Goal: Task Accomplishment & Management: Complete application form

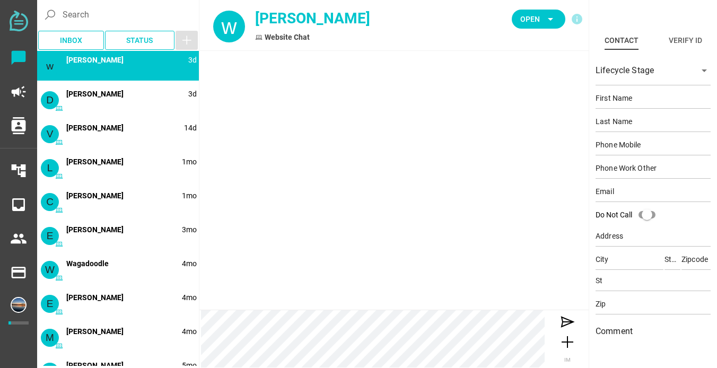
type input "wil"
type input "[PERSON_NAME]"
type input "17577733165"
type input "[EMAIL_ADDRESS][DOMAIN_NAME]"
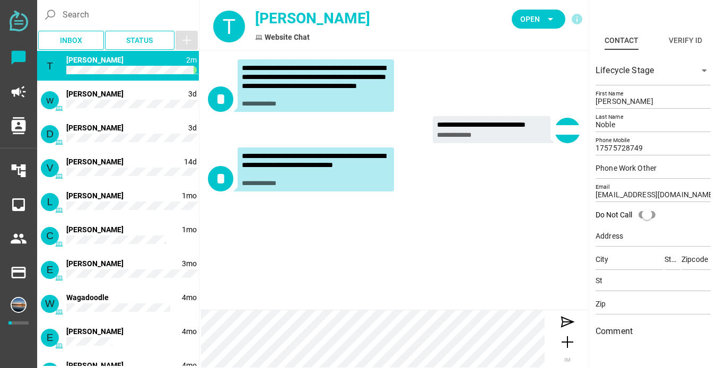
click at [321, 163] on div "**********" at bounding box center [316, 164] width 148 height 25
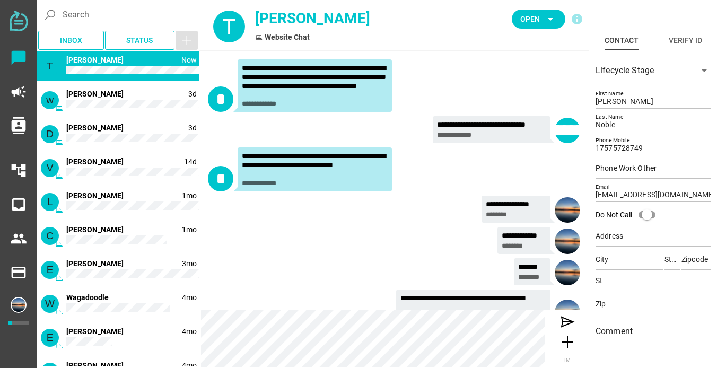
scroll to position [28, 0]
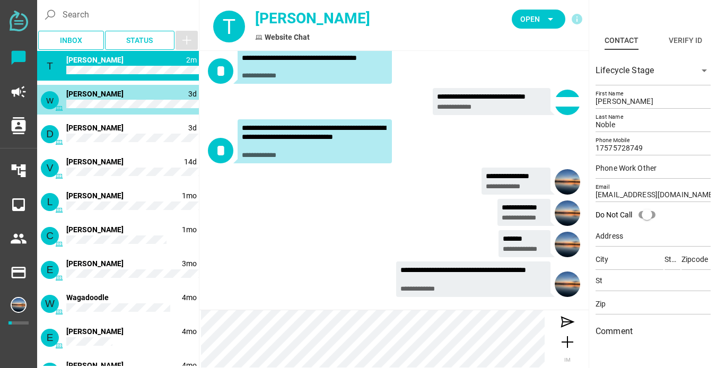
click at [122, 99] on div "w 3d wil gonzalez" at bounding box center [118, 100] width 162 height 30
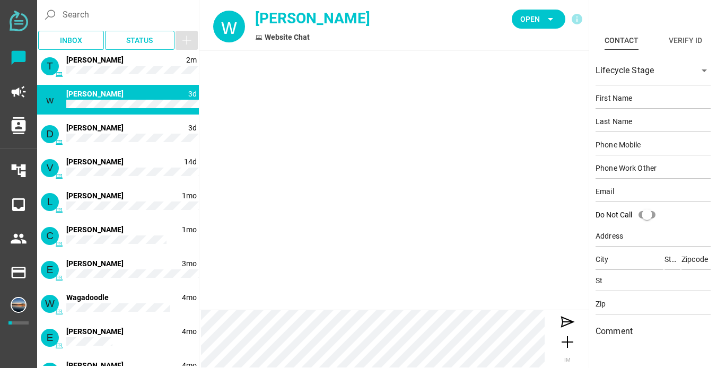
scroll to position [0, 0]
type input "wil"
type input "[PERSON_NAME]"
type input "17577733165"
type input "[EMAIL_ADDRESS][DOMAIN_NAME]"
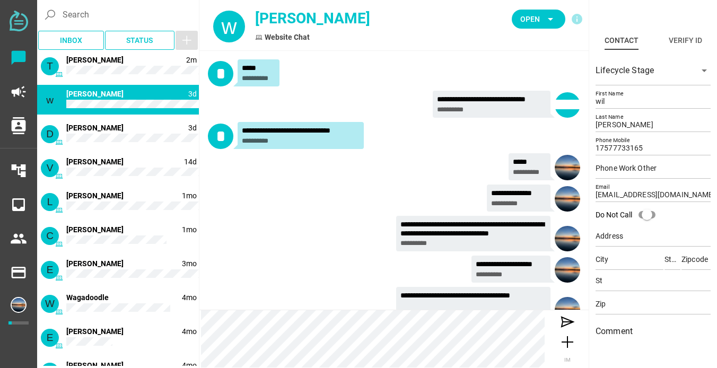
scroll to position [25, 0]
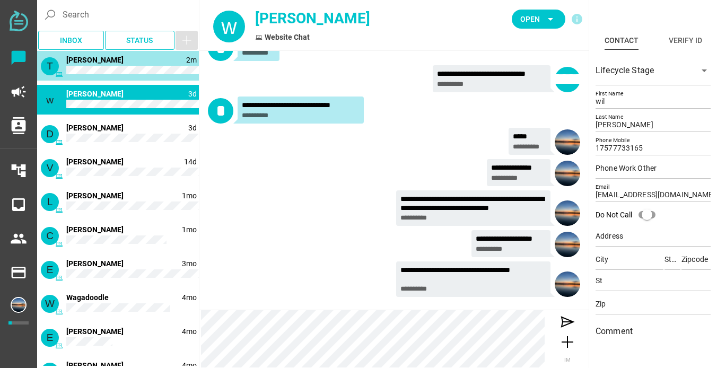
type input "Tiffani"
type input "Noble"
type input "17575728749"
type input "Tawanda158@gmail.com"
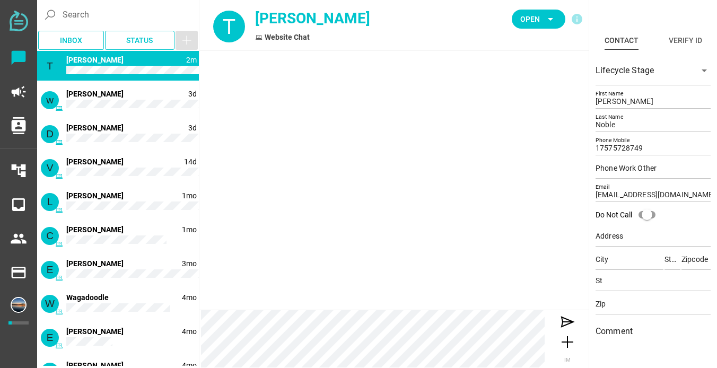
scroll to position [28, 0]
